Goal: Task Accomplishment & Management: Use online tool/utility

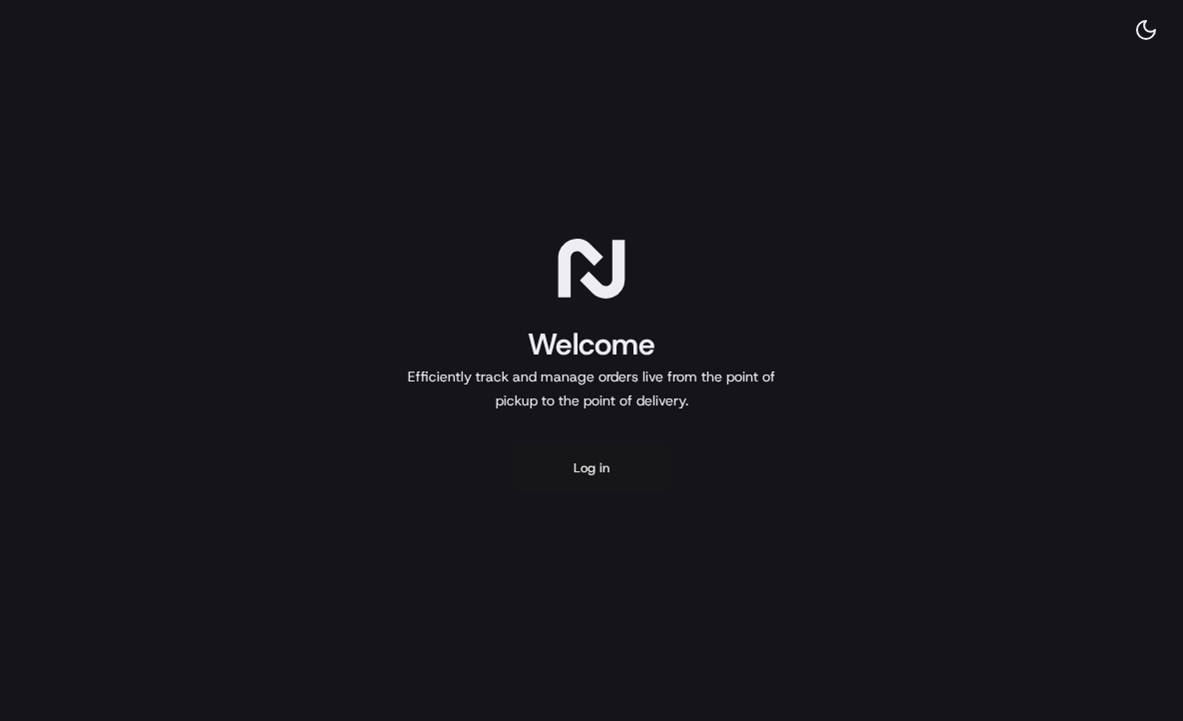
click at [591, 483] on button "Log in" at bounding box center [591, 468] width 160 height 48
